Goal: Task Accomplishment & Management: Manage account settings

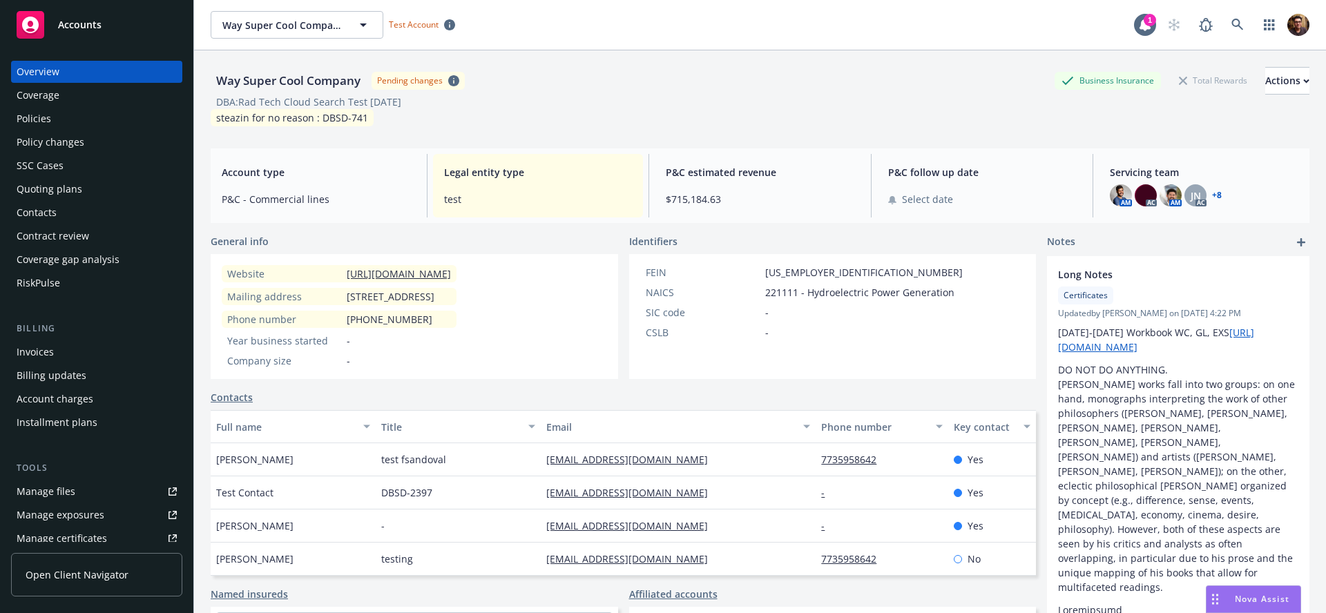
click at [110, 569] on span "Open Client Navigator" at bounding box center [77, 575] width 103 height 15
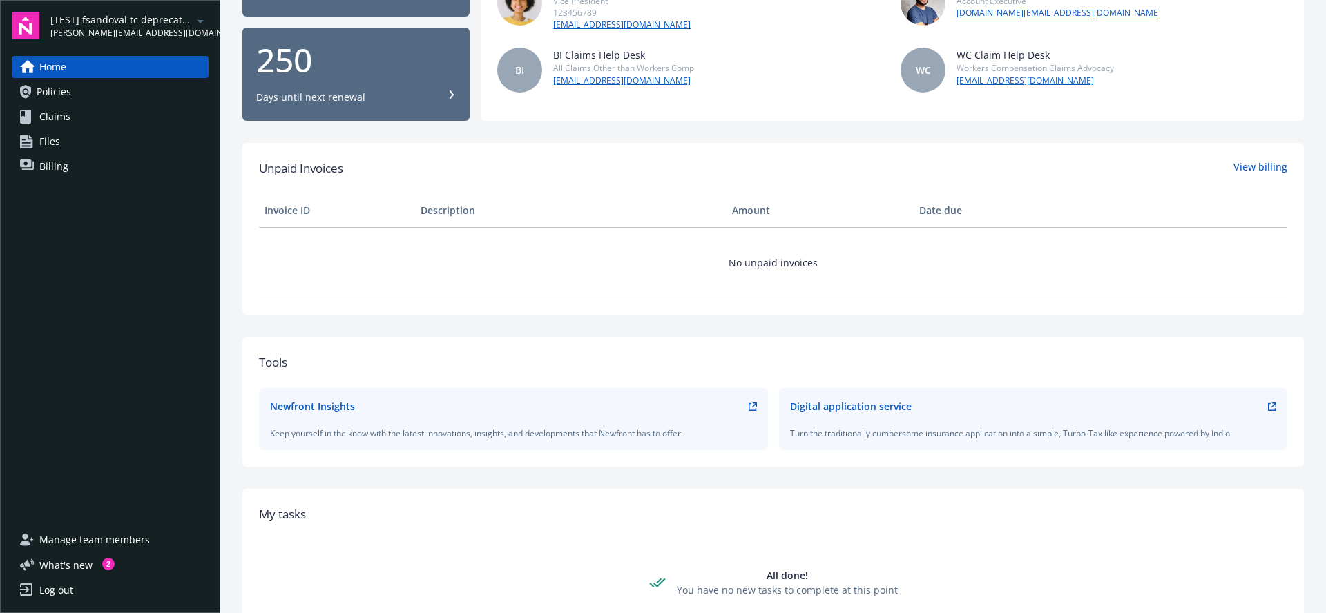
scroll to position [208, 0]
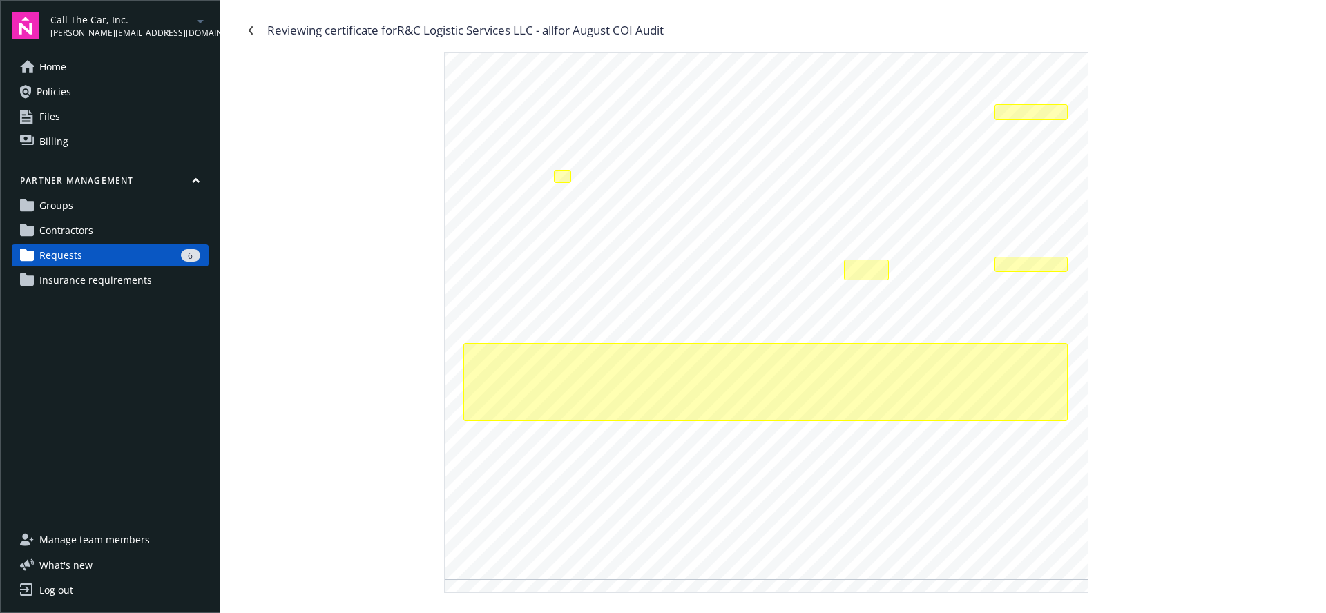
scroll to position [314, 0]
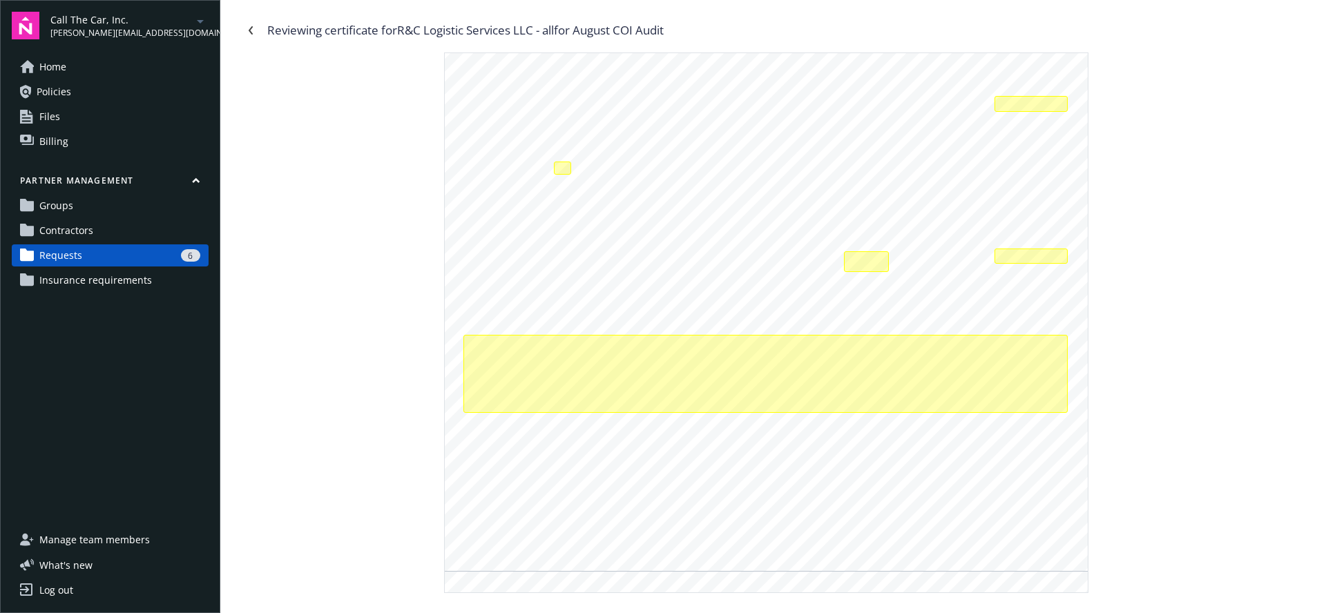
click at [808, 423] on span "CANCELLATION" at bounding box center [805, 427] width 70 height 9
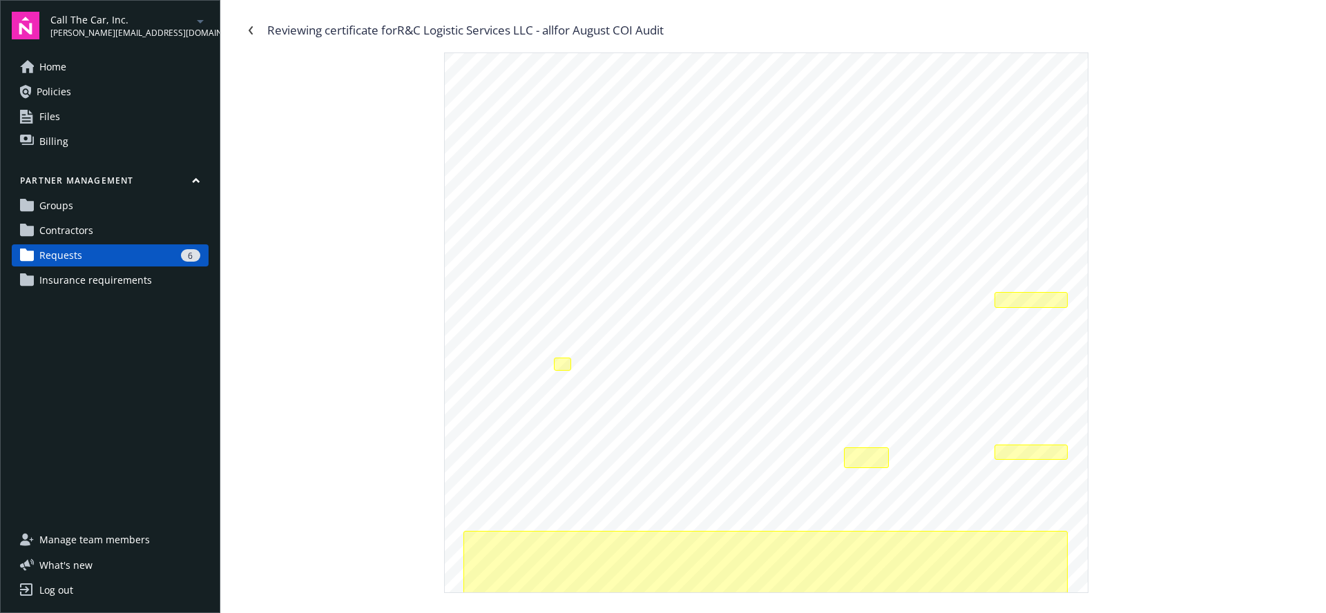
scroll to position [0, 0]
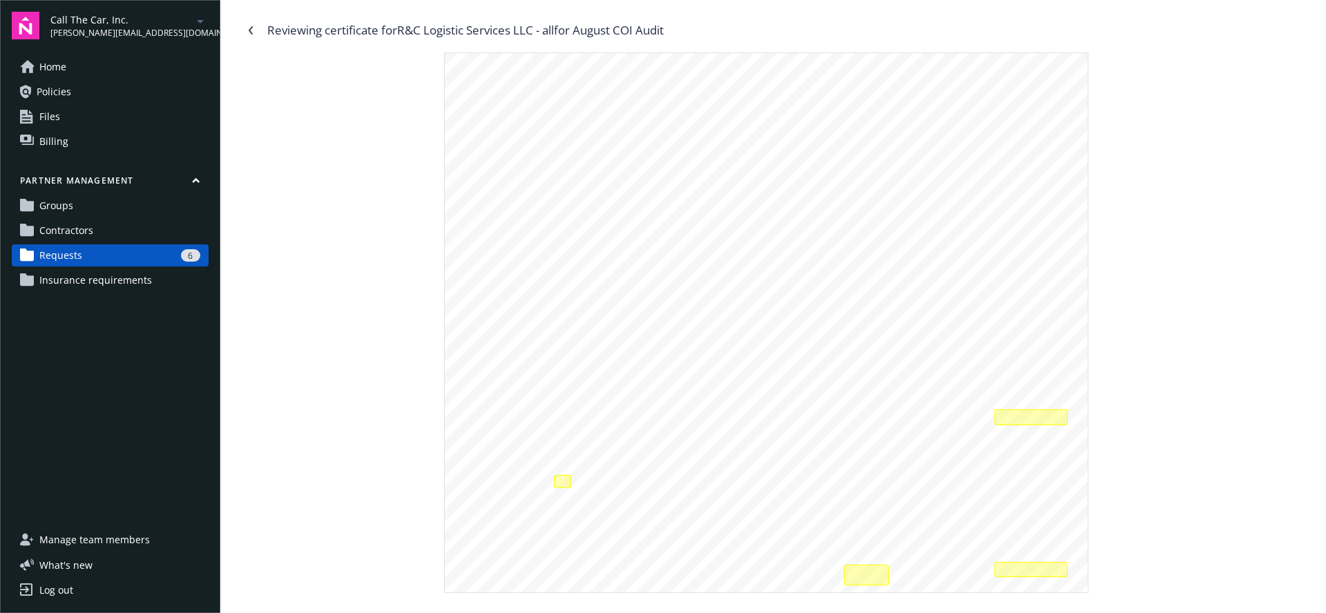
click at [80, 254] on span "Requests" at bounding box center [60, 255] width 43 height 22
drag, startPoint x: 559, startPoint y: 26, endPoint x: 436, endPoint y: 28, distance: 122.3
click at [403, 29] on div "Reviewing certificate for R&C Logistic Services LLC - all for August COI Audit" at bounding box center [465, 30] width 396 height 18
copy div "R&C Logistic Services LLC - all"
click at [1204, 137] on div "SHOULD ANY OF THE ABOVE DESCRIBED POLICIES BE CANCELLED BEFORE THE EXPIRATION D…" at bounding box center [773, 322] width 1067 height 541
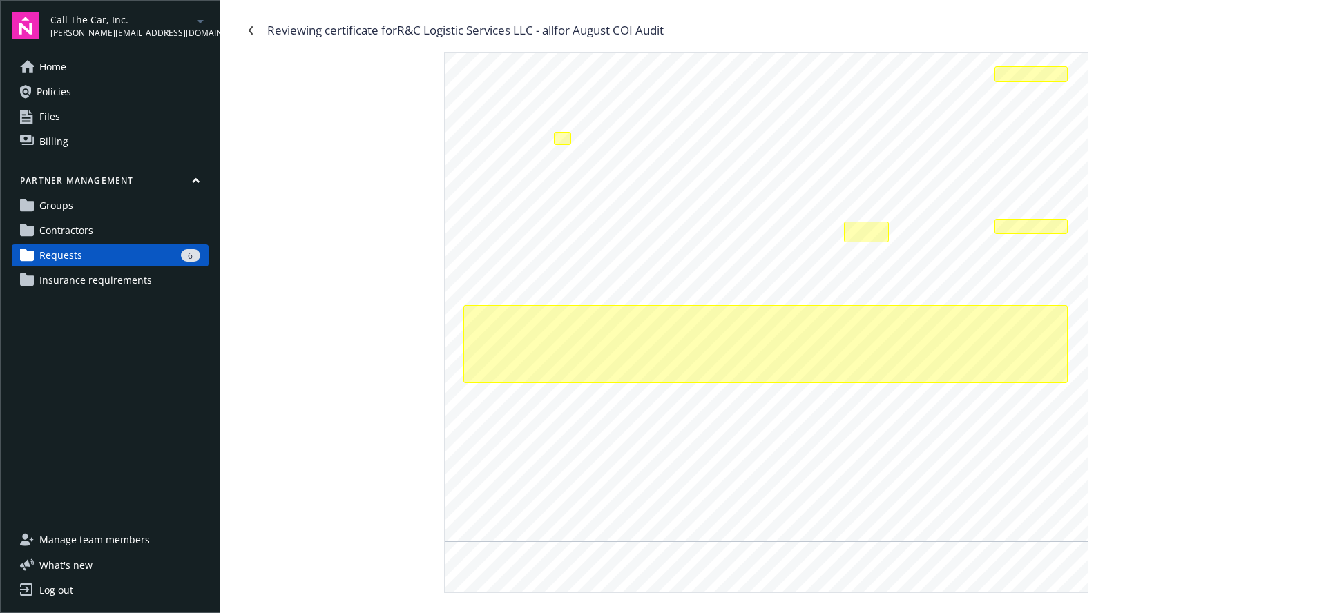
scroll to position [336, 0]
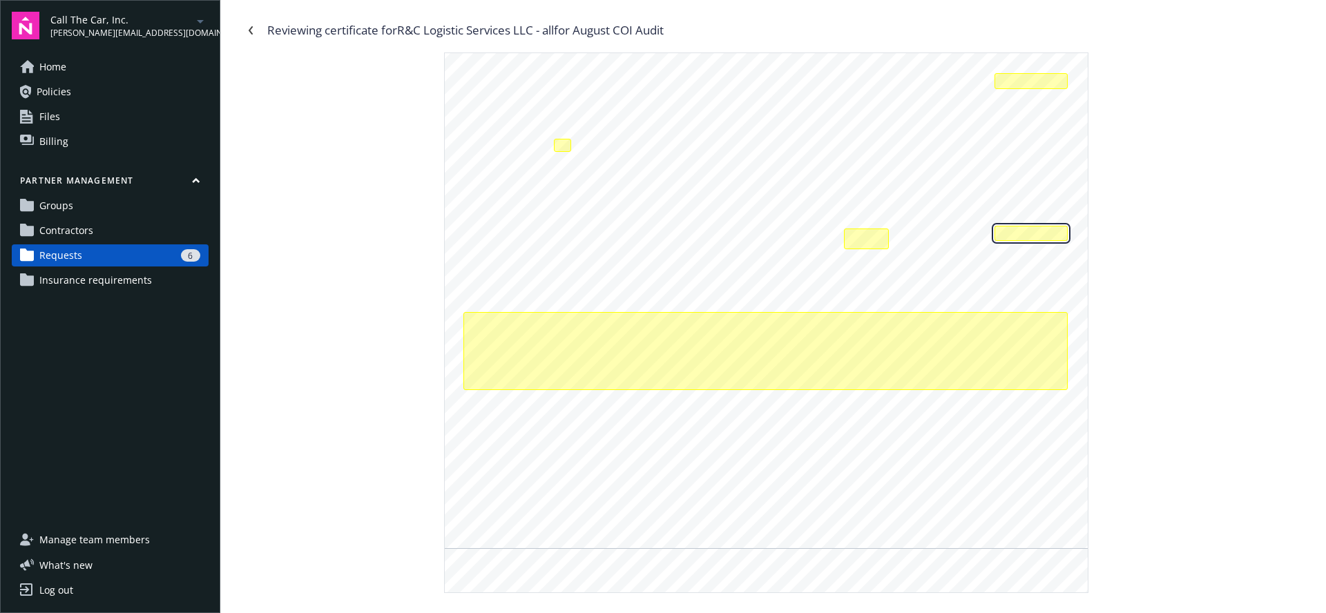
click at [1028, 234] on div "The each accident limit for workers compensation coverage should be at least $1…" at bounding box center [1030, 234] width 73 height 16
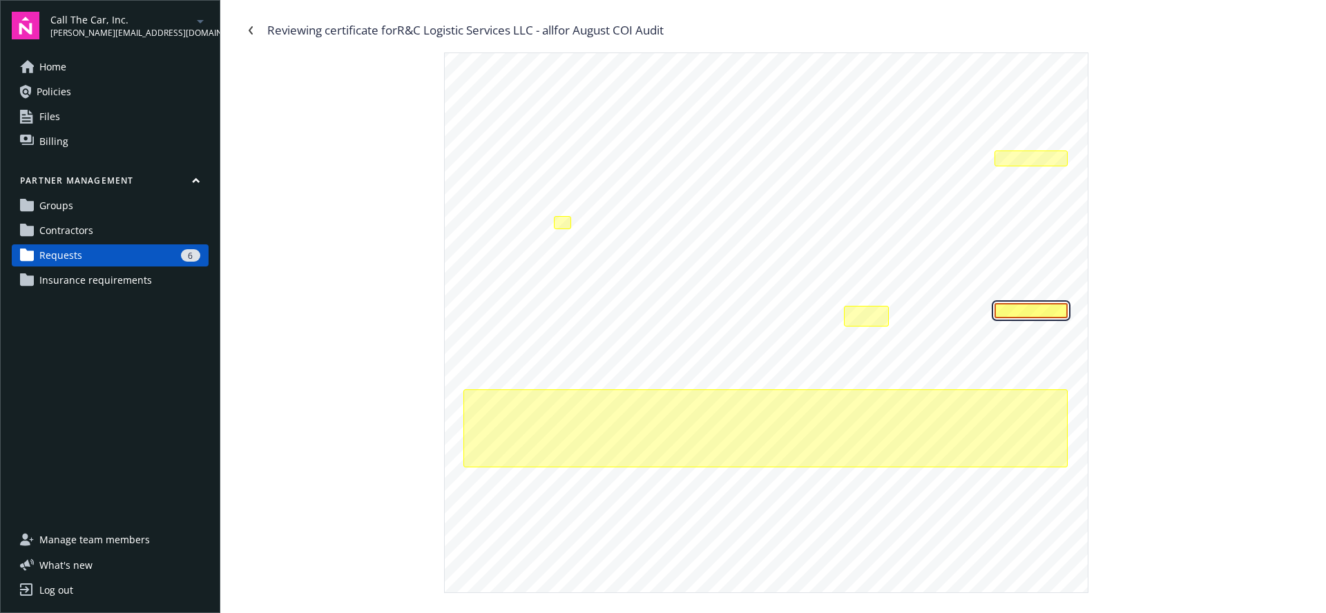
scroll to position [247, 0]
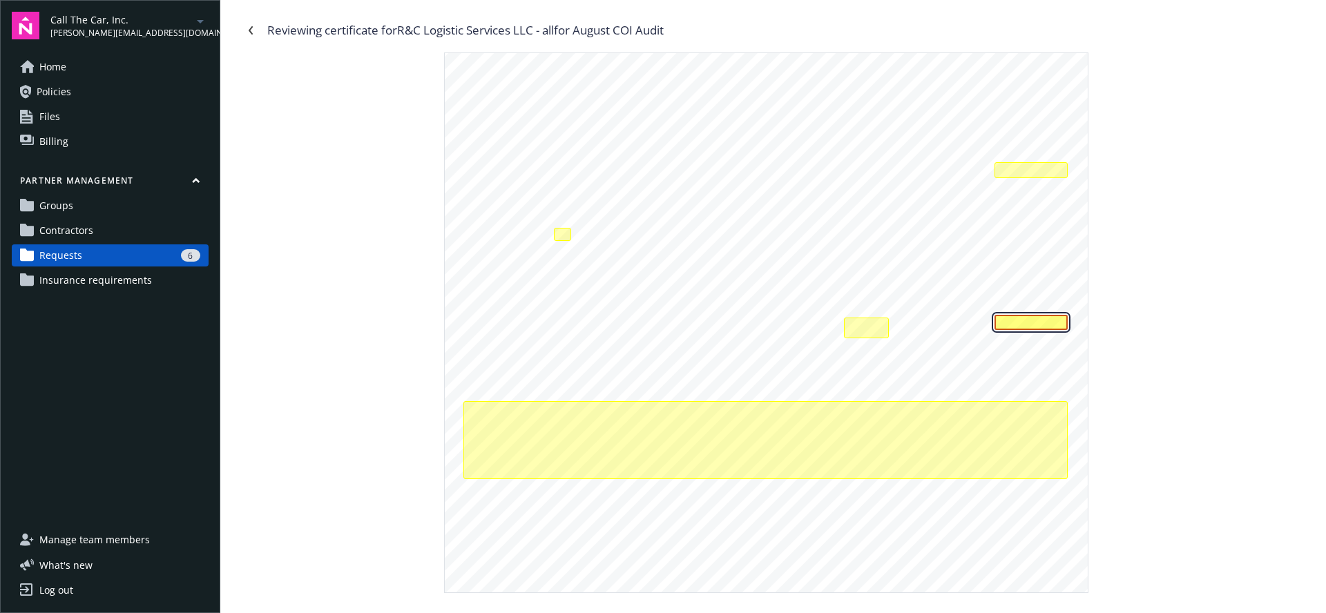
click at [1017, 320] on div "The each accident limit for workers compensation coverage should be at least $1…" at bounding box center [1030, 323] width 73 height 16
click at [1029, 170] on div "The general aggregate limit amount for general liability coverage should be at …" at bounding box center [1030, 170] width 73 height 16
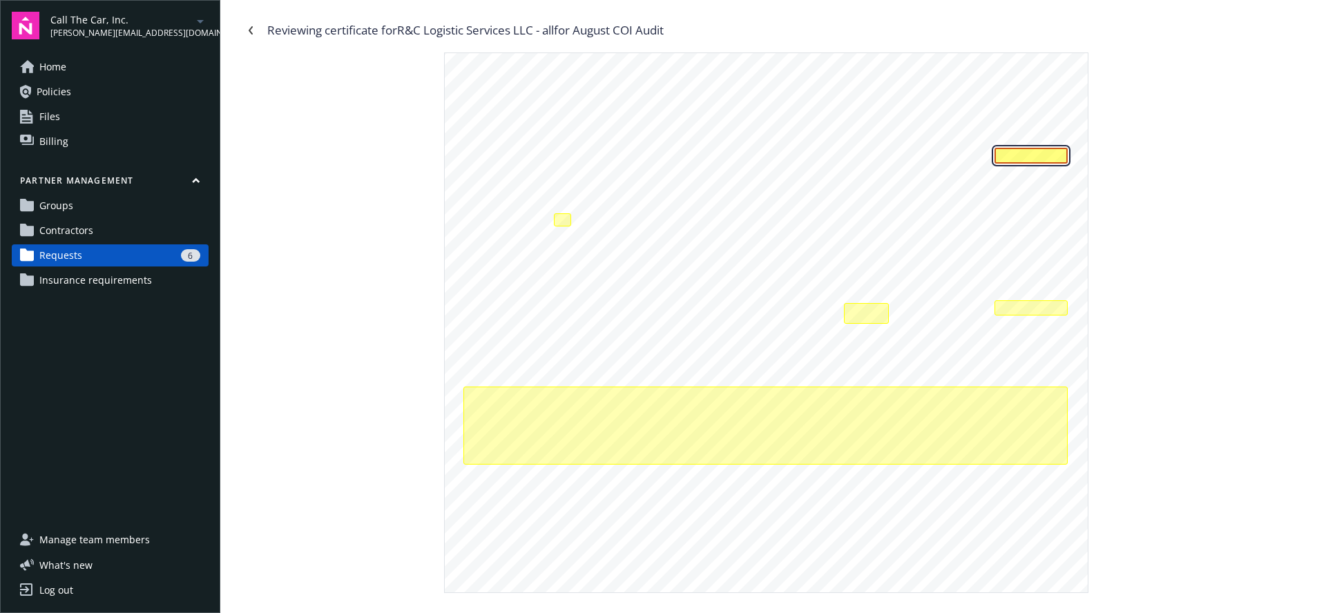
scroll to position [275, 0]
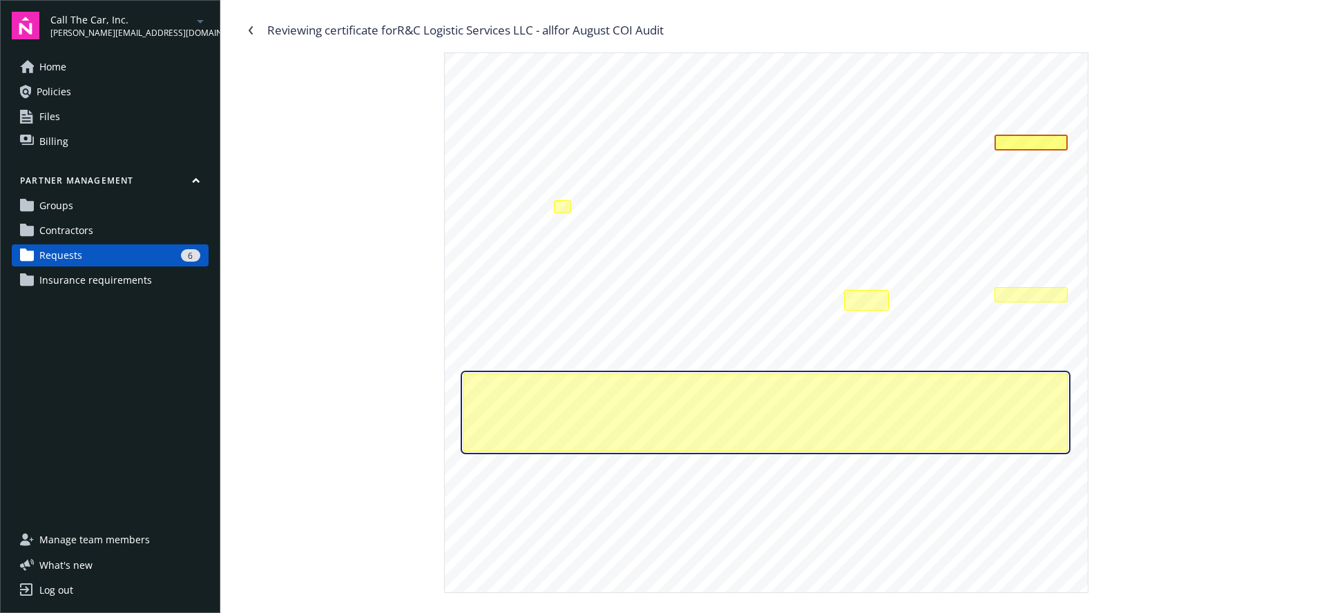
click at [646, 402] on div "The aggregate limit, each claim limit for professional liability coverage shoul…" at bounding box center [765, 413] width 604 height 78
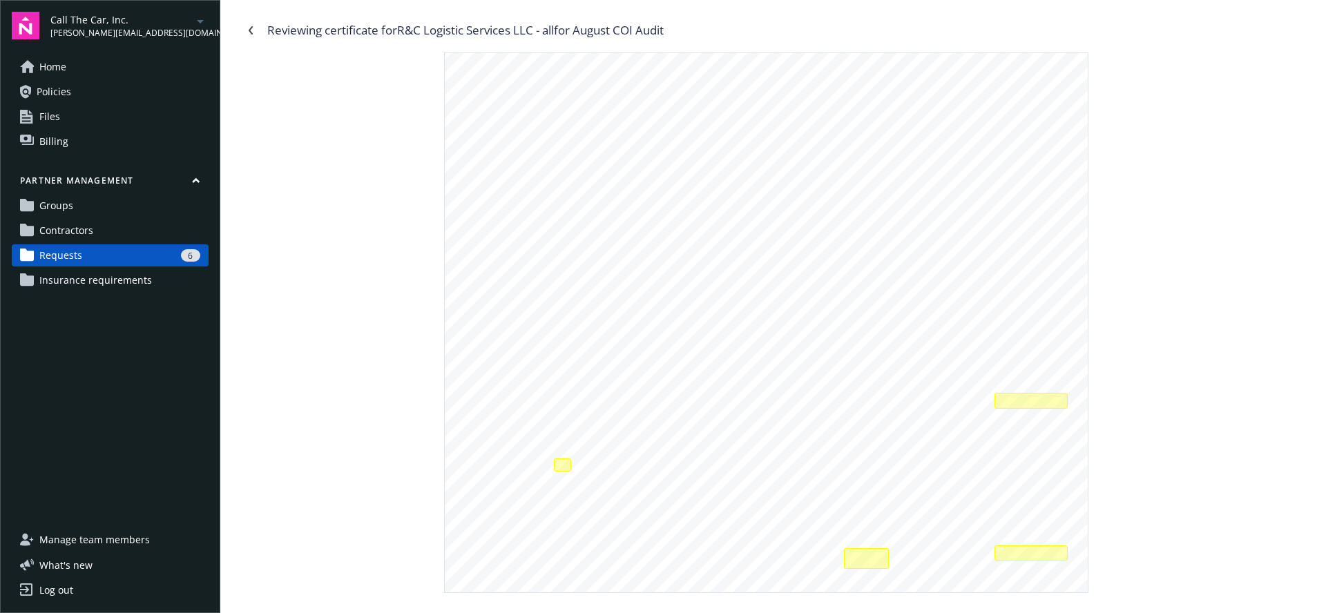
scroll to position [0, 0]
click at [562, 483] on div at bounding box center [562, 481] width 17 height 12
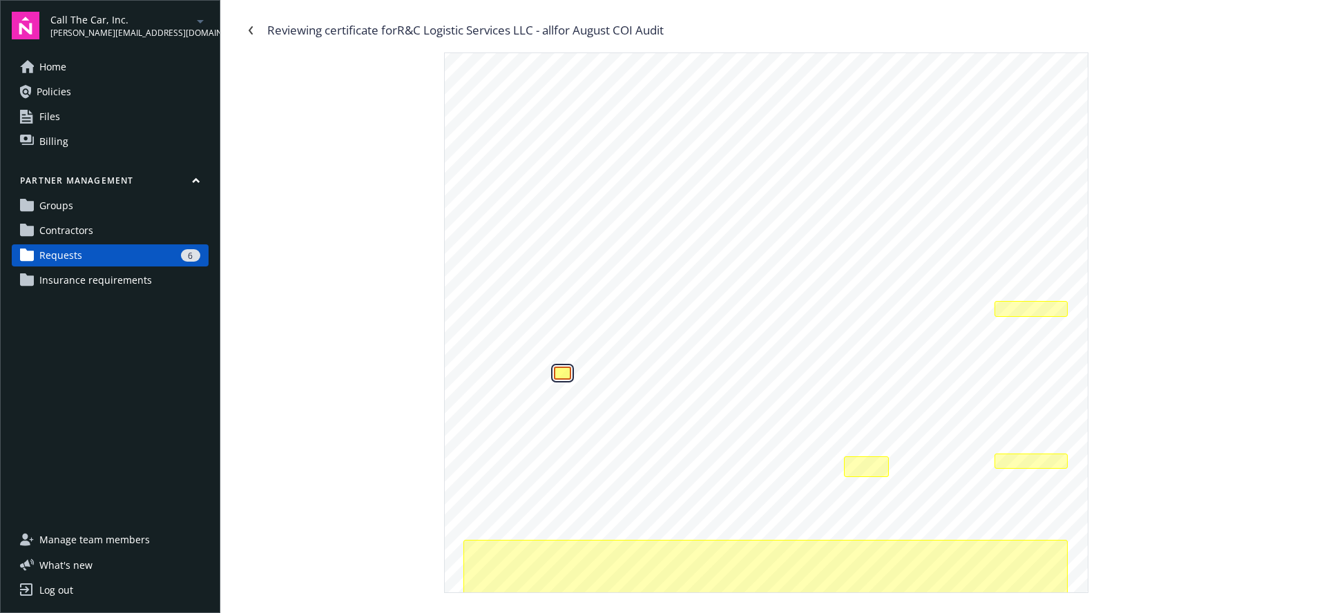
scroll to position [159, 0]
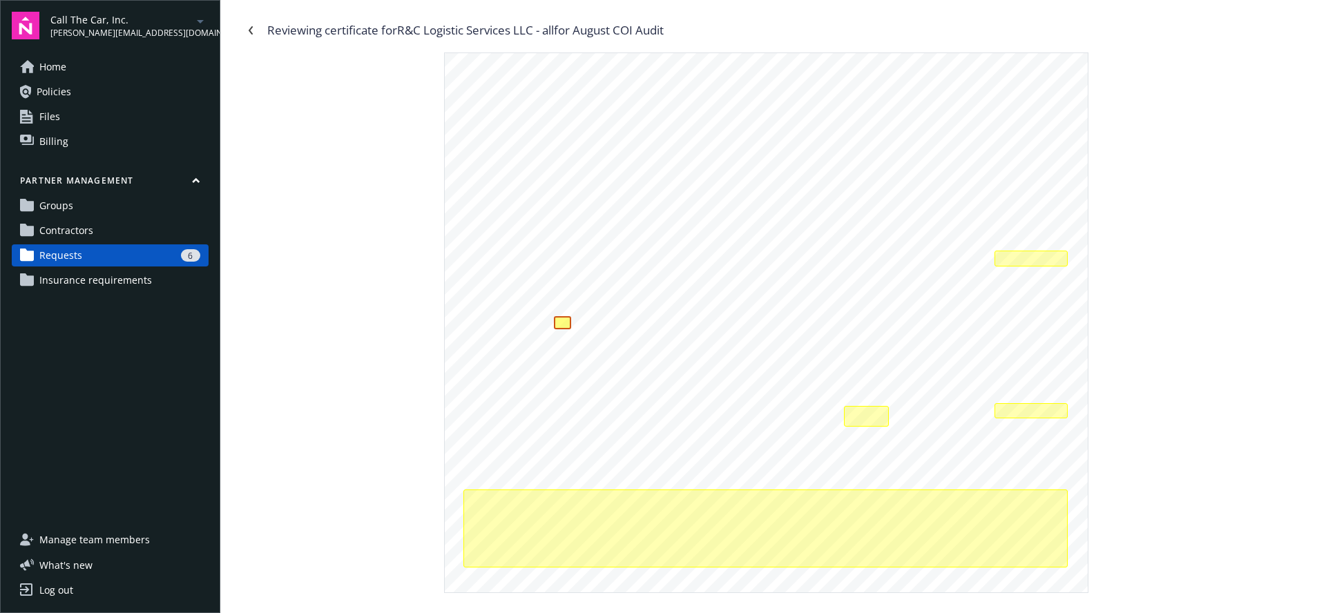
click at [722, 418] on div at bounding box center [766, 309] width 643 height 831
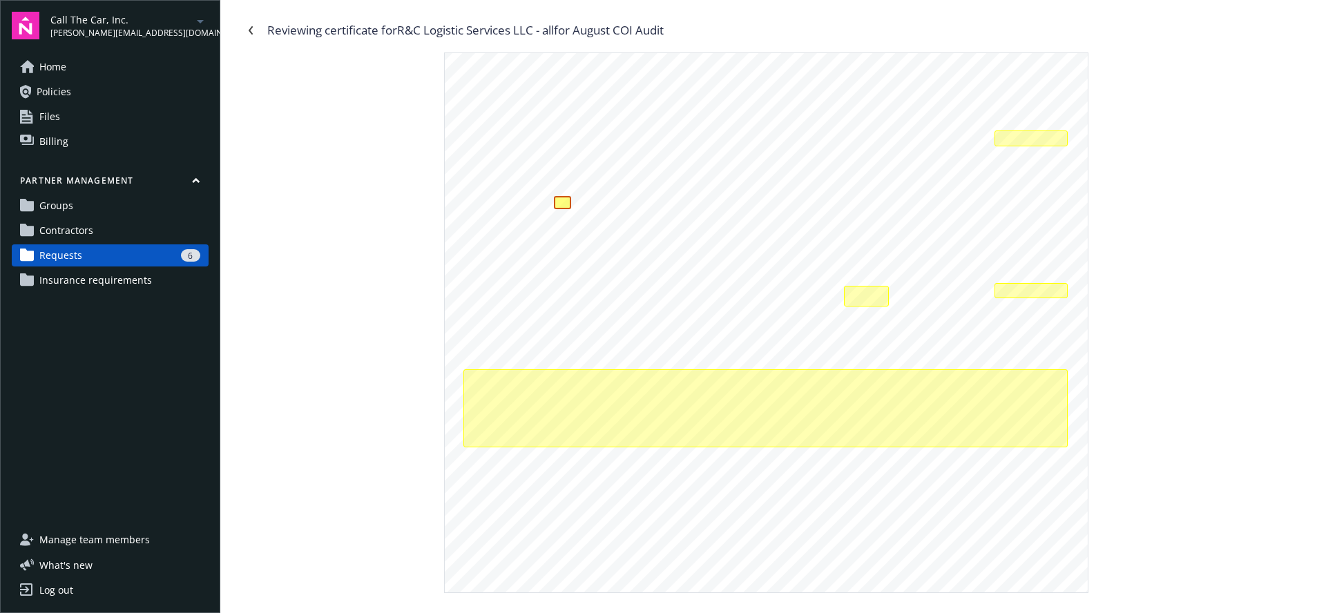
scroll to position [274, 0]
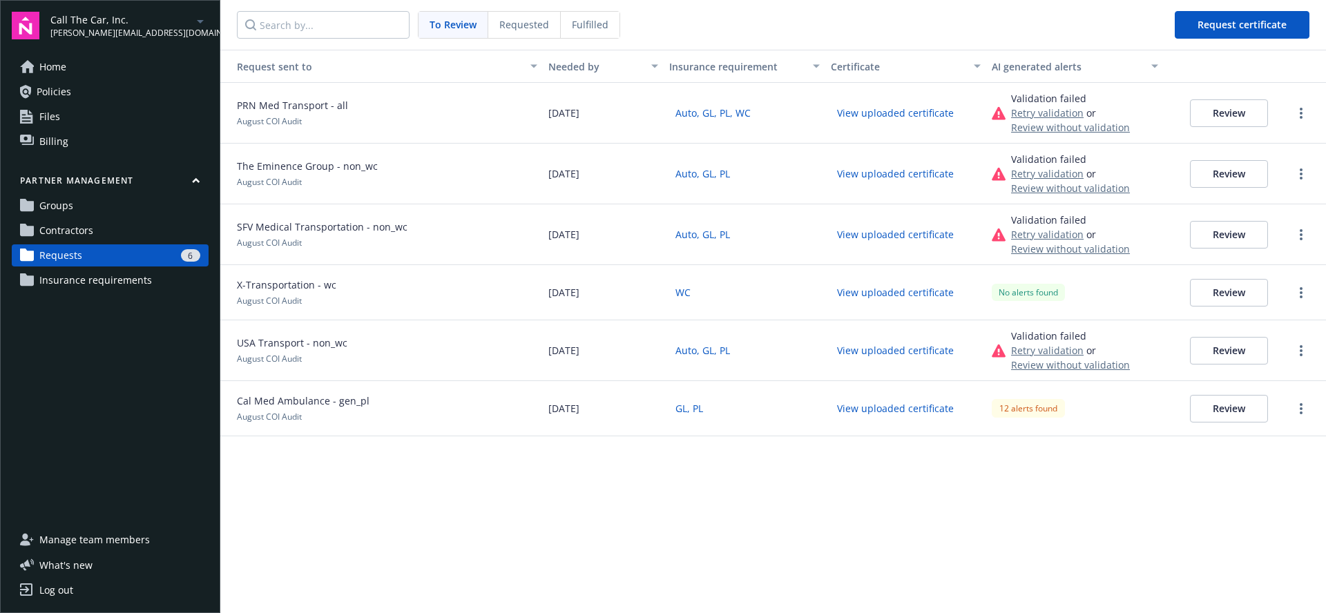
click at [416, 520] on div "Request sent to Needed by Insurance requirement Certificate AI generated alerts…" at bounding box center [773, 331] width 1106 height 563
click at [522, 22] on span "Requested" at bounding box center [524, 24] width 50 height 15
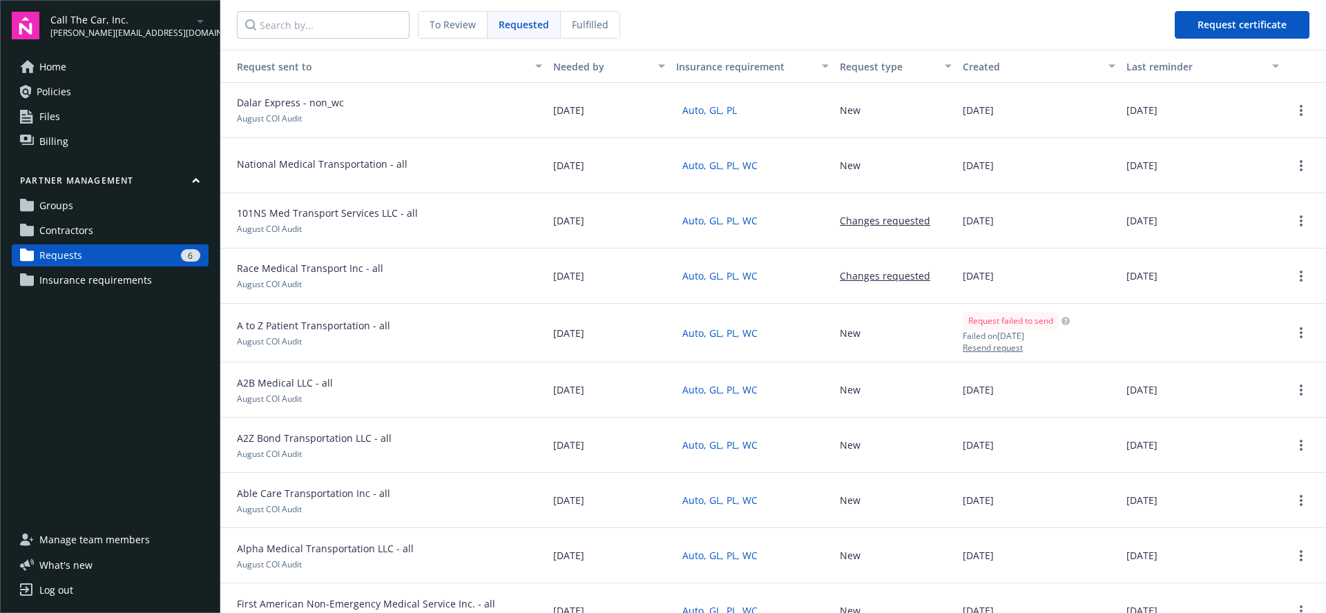
click at [570, 16] on div "Fulfilled" at bounding box center [590, 25] width 59 height 26
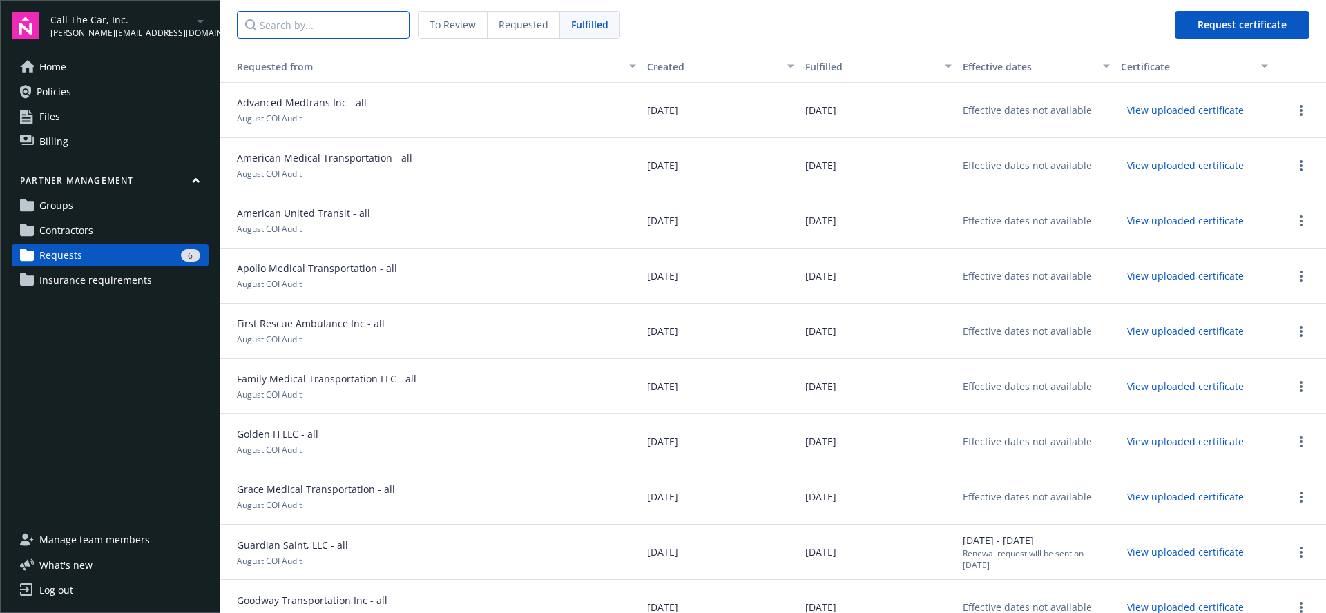
click at [330, 26] on input "Search by..." at bounding box center [323, 25] width 173 height 28
paste input "R&C Logistic Services LLC - all"
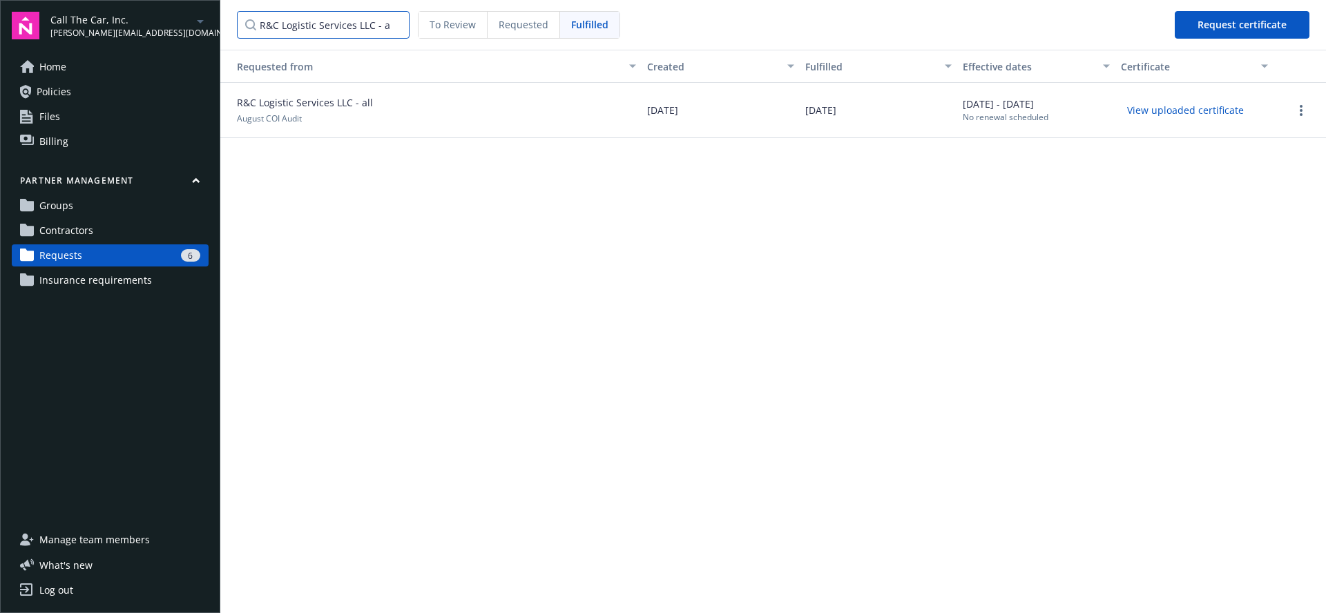
type input "R&C Logistic Services LLC - all"
click at [1206, 110] on button "View uploaded certificate" at bounding box center [1185, 109] width 129 height 21
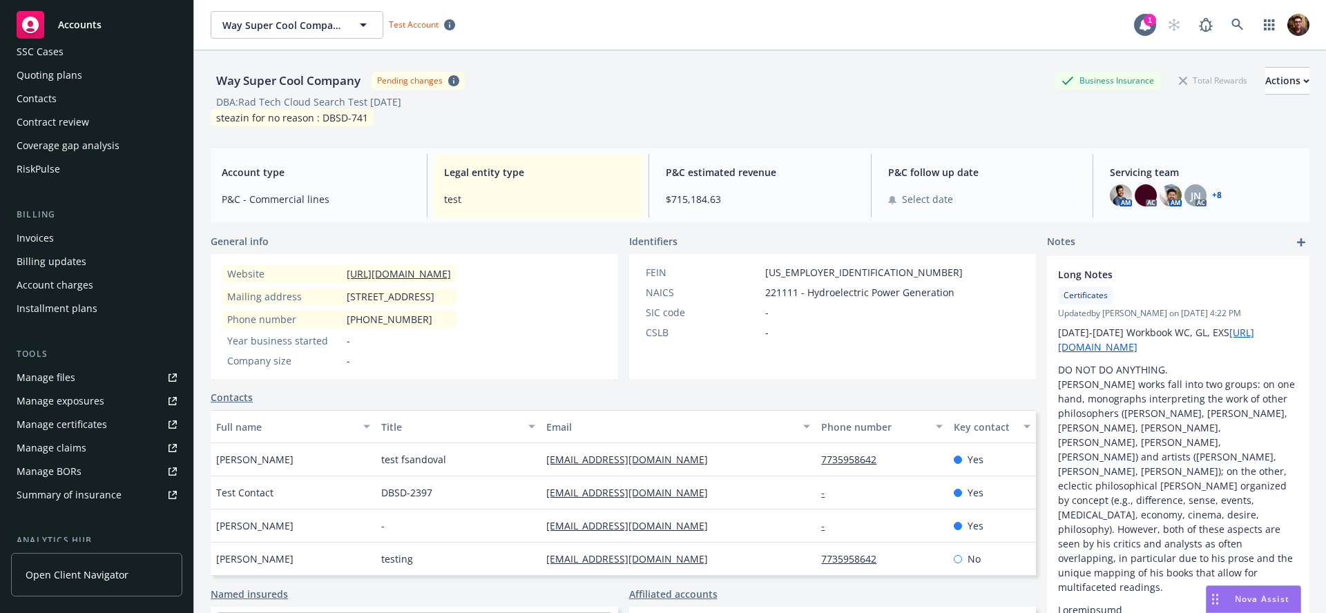
scroll to position [118, 0]
click at [70, 374] on div "Manage files" at bounding box center [46, 374] width 59 height 22
